Goal: Task Accomplishment & Management: Use online tool/utility

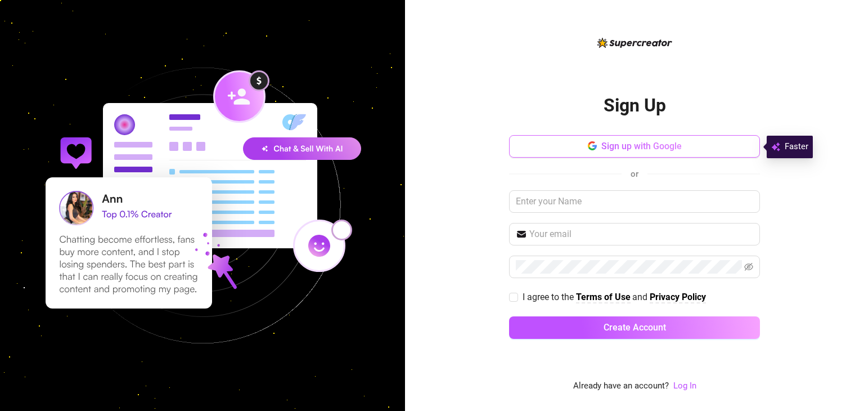
click at [587, 157] on button "Sign up with Google" at bounding box center [634, 146] width 251 height 23
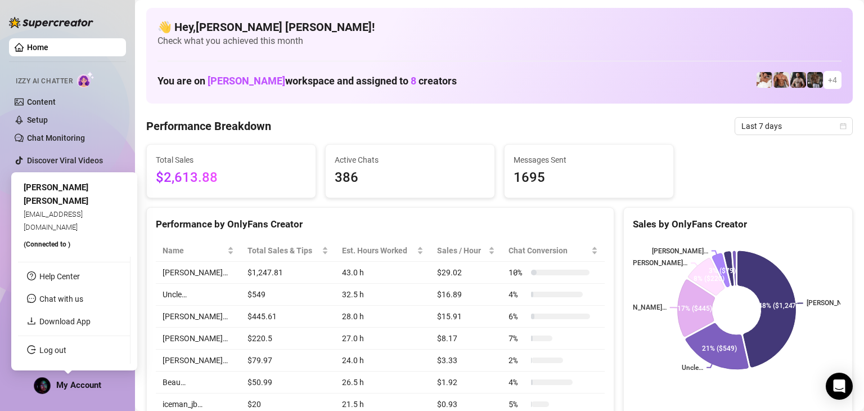
click at [76, 386] on span "My Account" at bounding box center [78, 385] width 45 height 10
click at [88, 325] on link "Download App" at bounding box center [64, 321] width 51 height 9
